Goal: Information Seeking & Learning: Learn about a topic

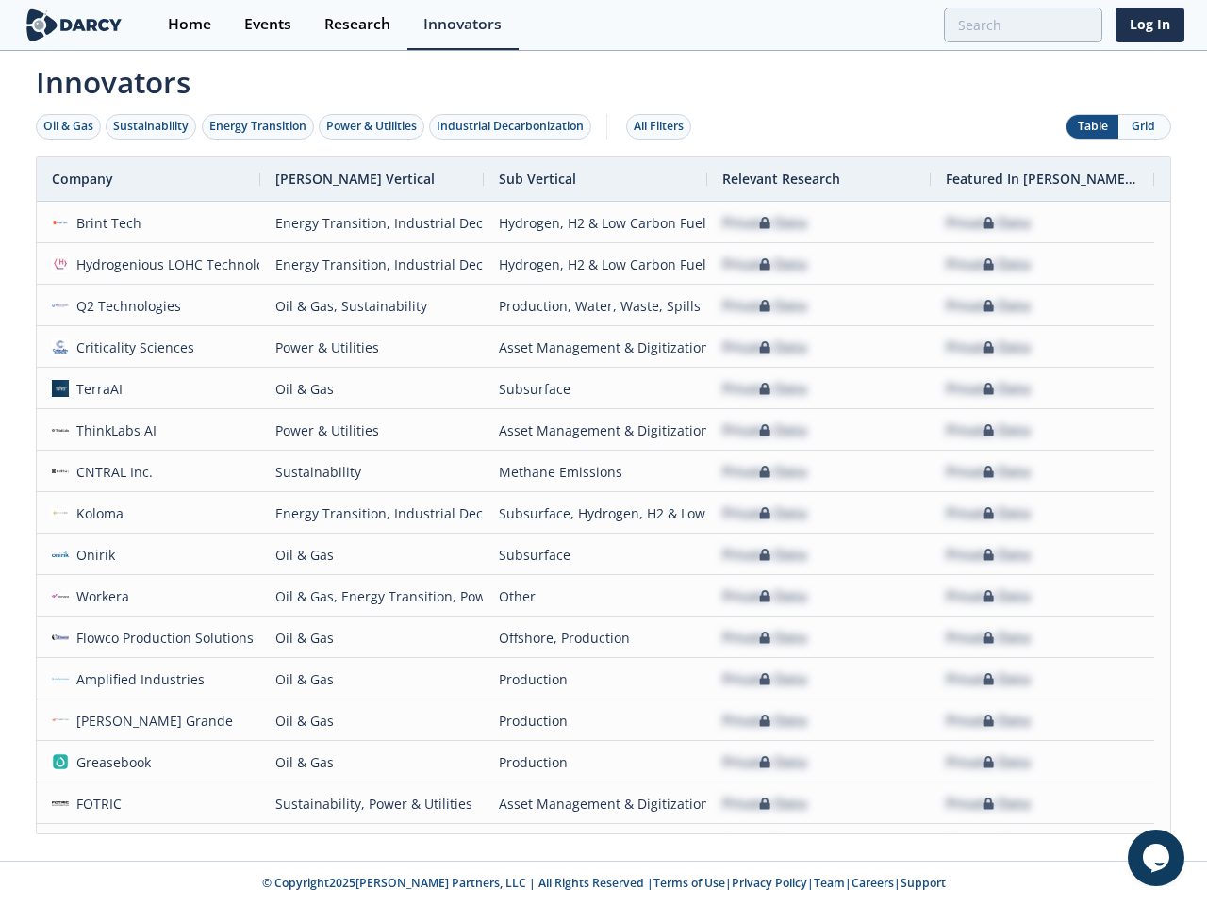
click at [69, 126] on div "Oil & Gas" at bounding box center [68, 126] width 50 height 17
click at [152, 126] on div "Sustainability" at bounding box center [150, 126] width 75 height 17
click at [258, 126] on div "Energy Transition" at bounding box center [257, 126] width 97 height 17
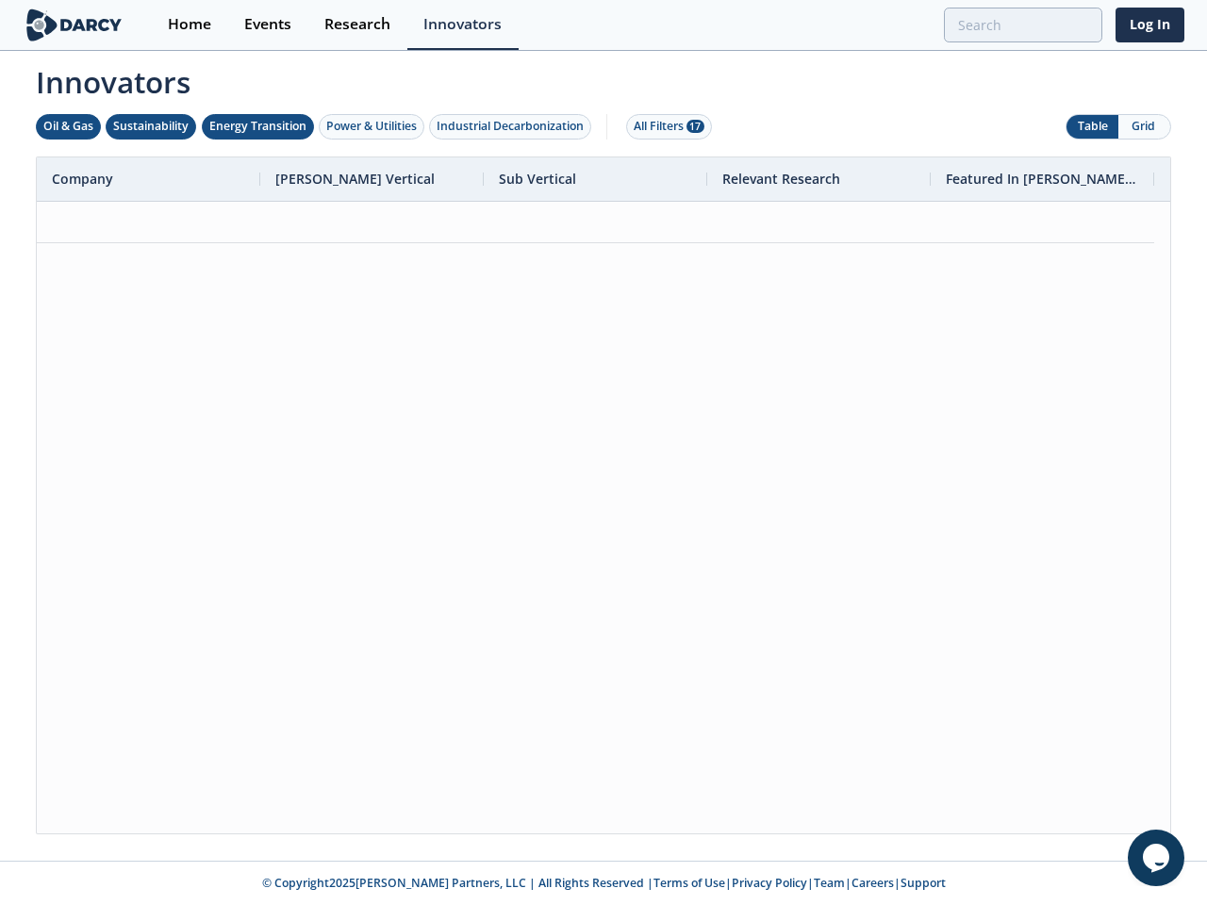
click at [373, 126] on div "Power & Utilities" at bounding box center [371, 126] width 90 height 17
click at [514, 126] on div "Industrial Decarbonization" at bounding box center [509, 126] width 147 height 17
